Goal: Register for event/course

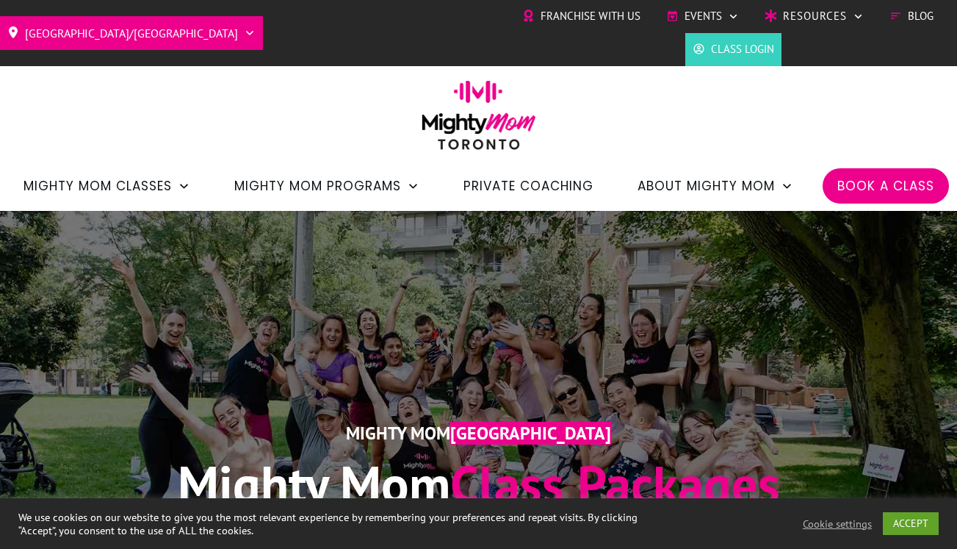
click at [749, 40] on span "Class Login" at bounding box center [742, 49] width 63 height 22
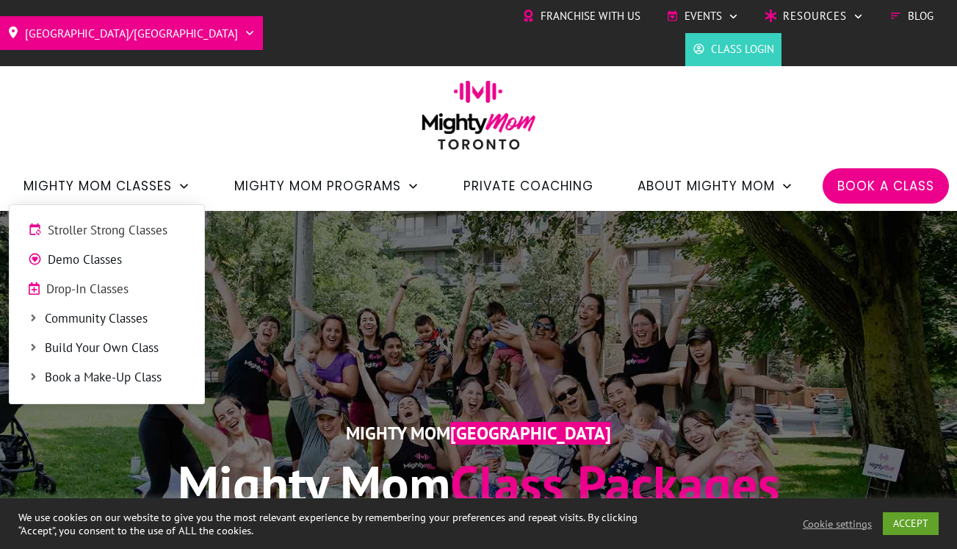
click at [68, 236] on span "Stroller Strong Classes" at bounding box center [117, 230] width 138 height 19
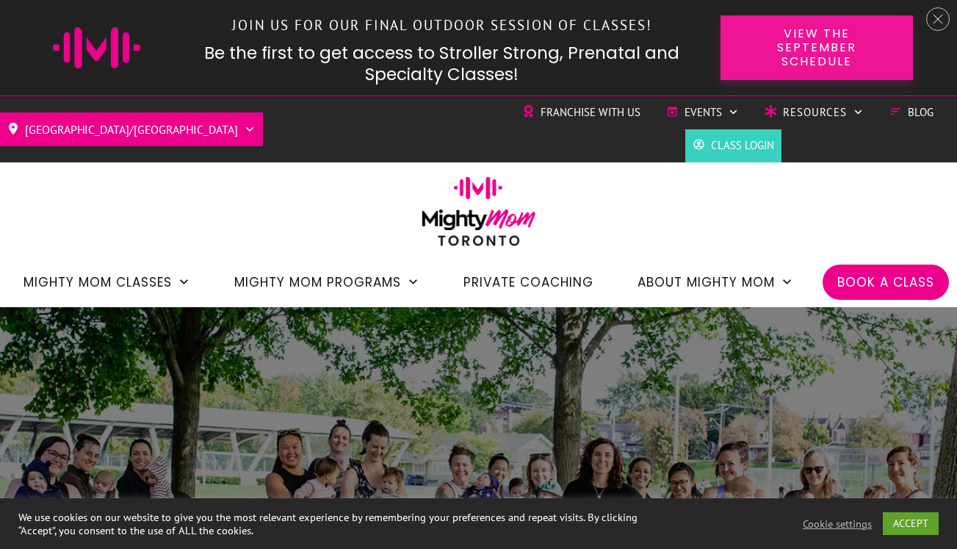
click at [764, 68] on span "View the September Schedule" at bounding box center [817, 47] width 141 height 43
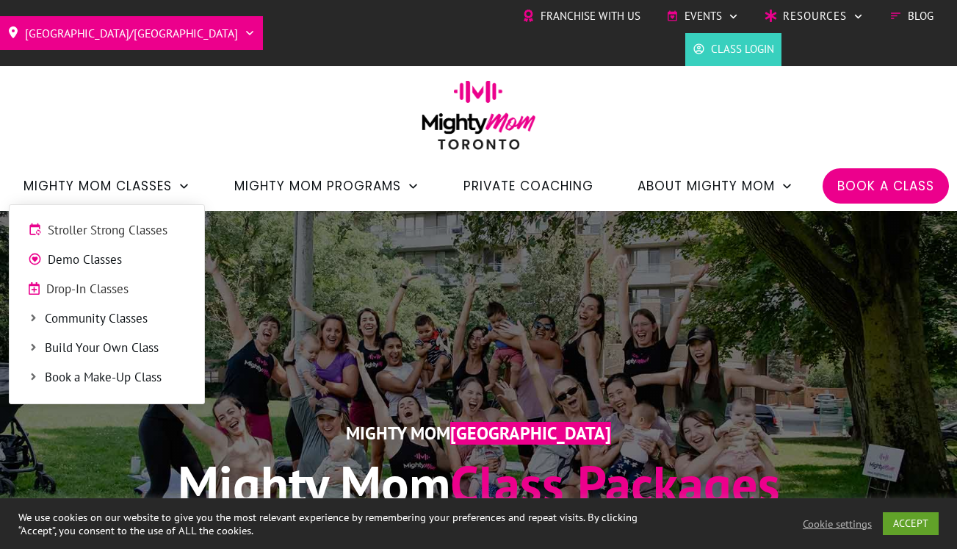
click at [116, 300] on link "Drop-In Classes" at bounding box center [107, 289] width 180 height 22
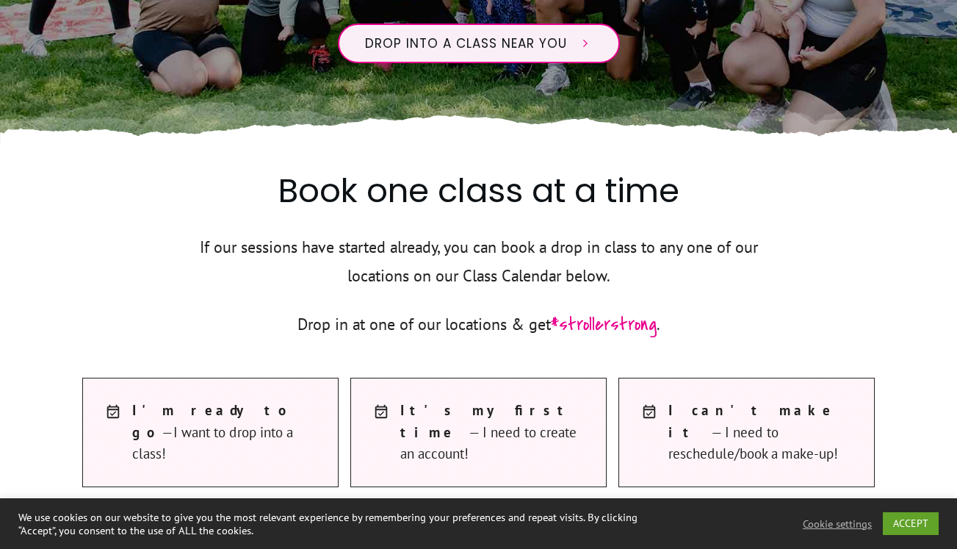
scroll to position [736, 0]
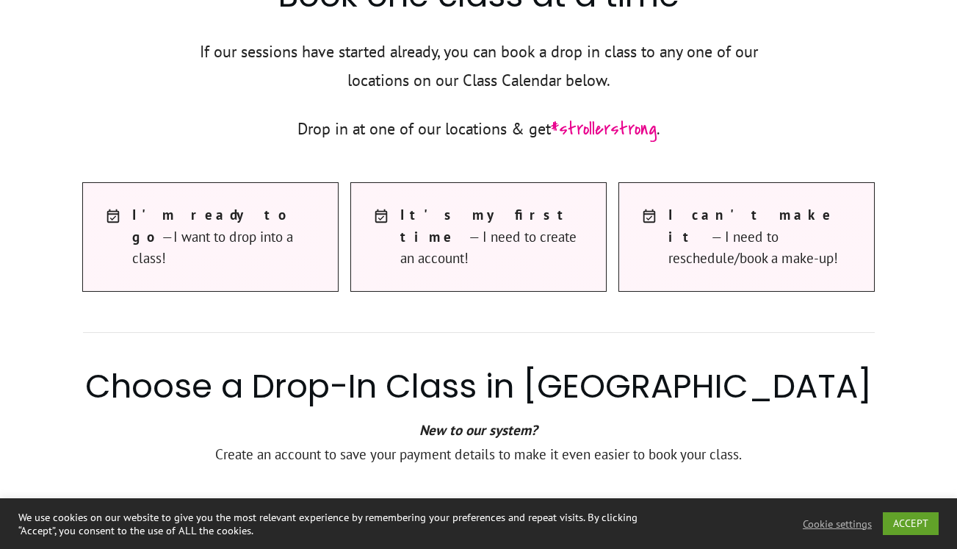
click at [671, 218] on strong "I can't make it" at bounding box center [751, 225] width 165 height 39
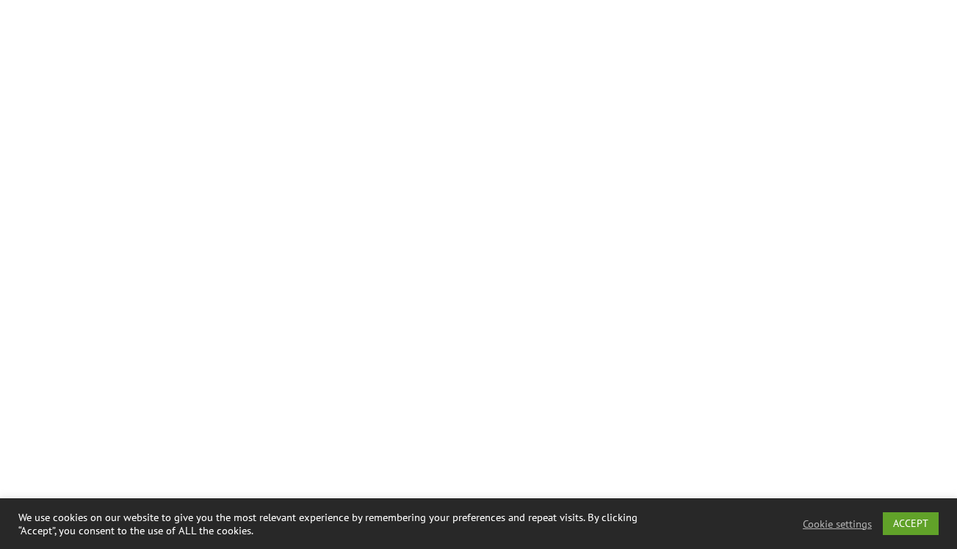
scroll to position [1783, 0]
